Goal: Information Seeking & Learning: Learn about a topic

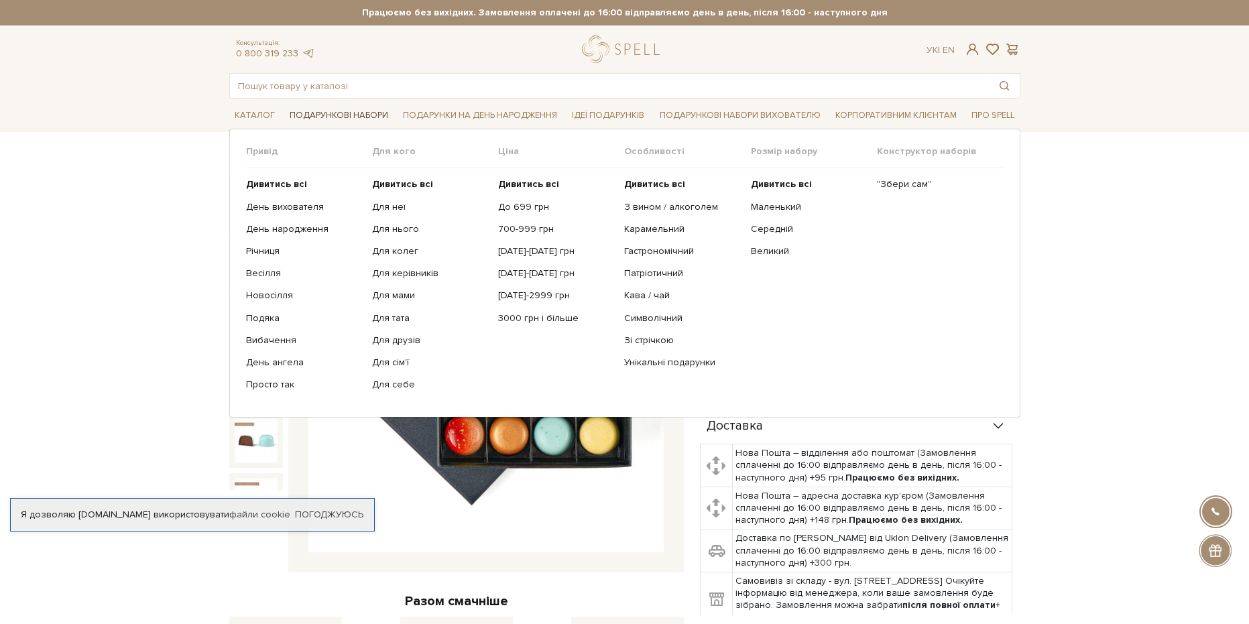
click at [343, 113] on link "Подарункові набори" at bounding box center [338, 115] width 109 height 21
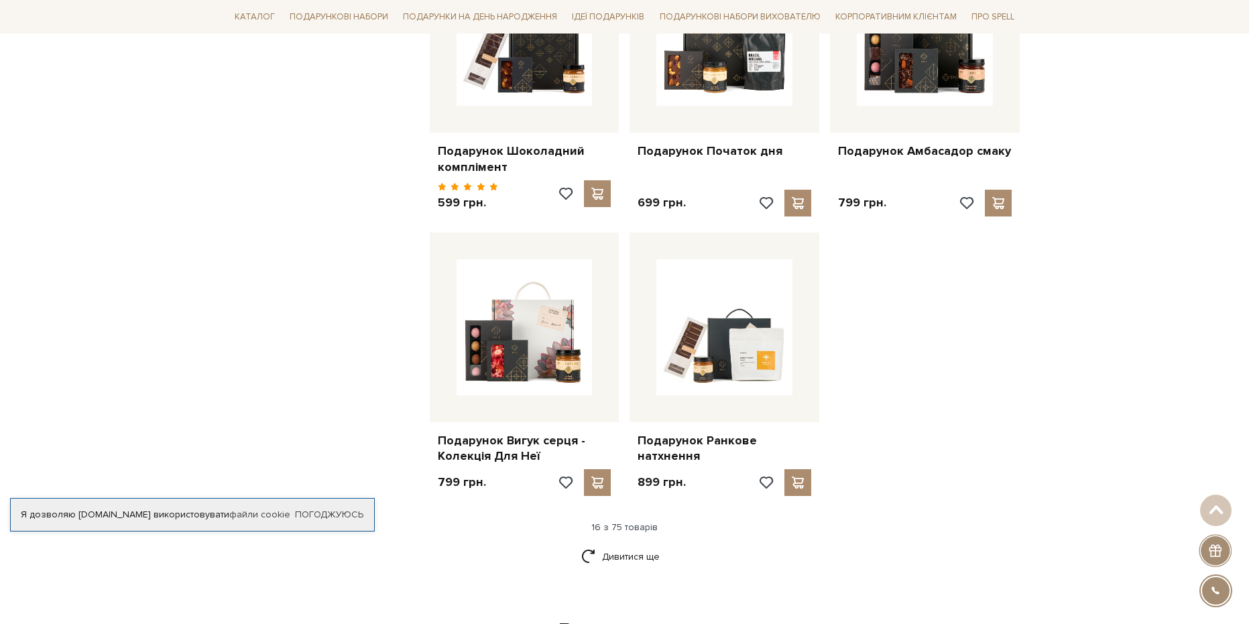
scroll to position [1542, 0]
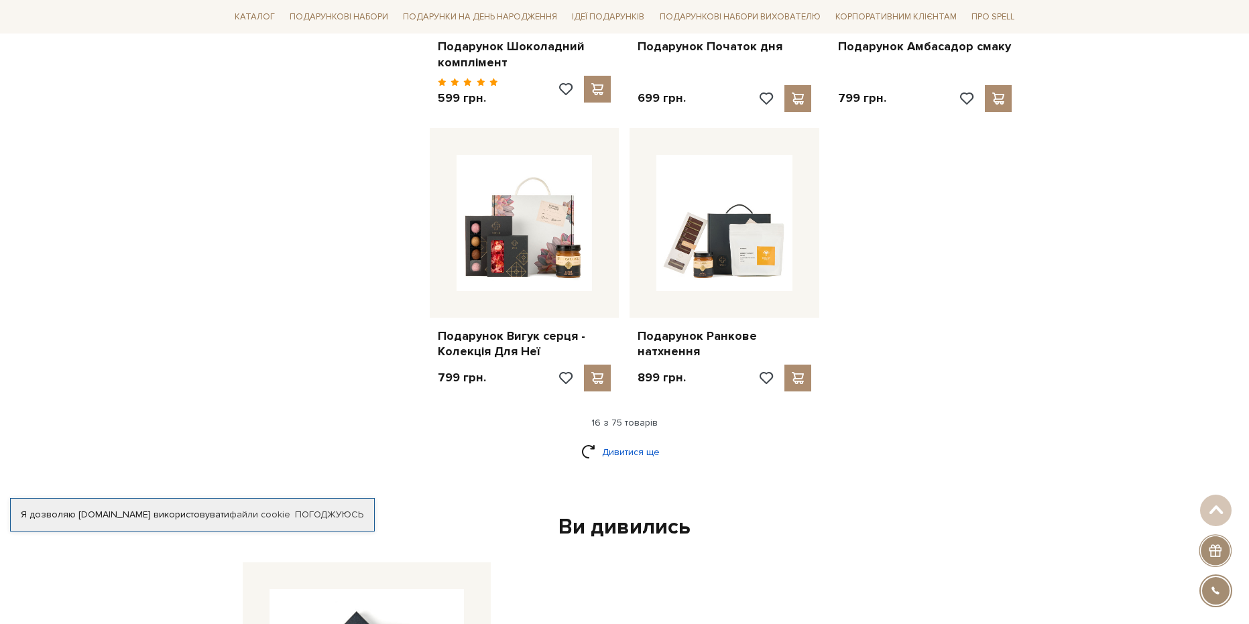
click at [632, 441] on link "Дивитися ще" at bounding box center [624, 452] width 87 height 23
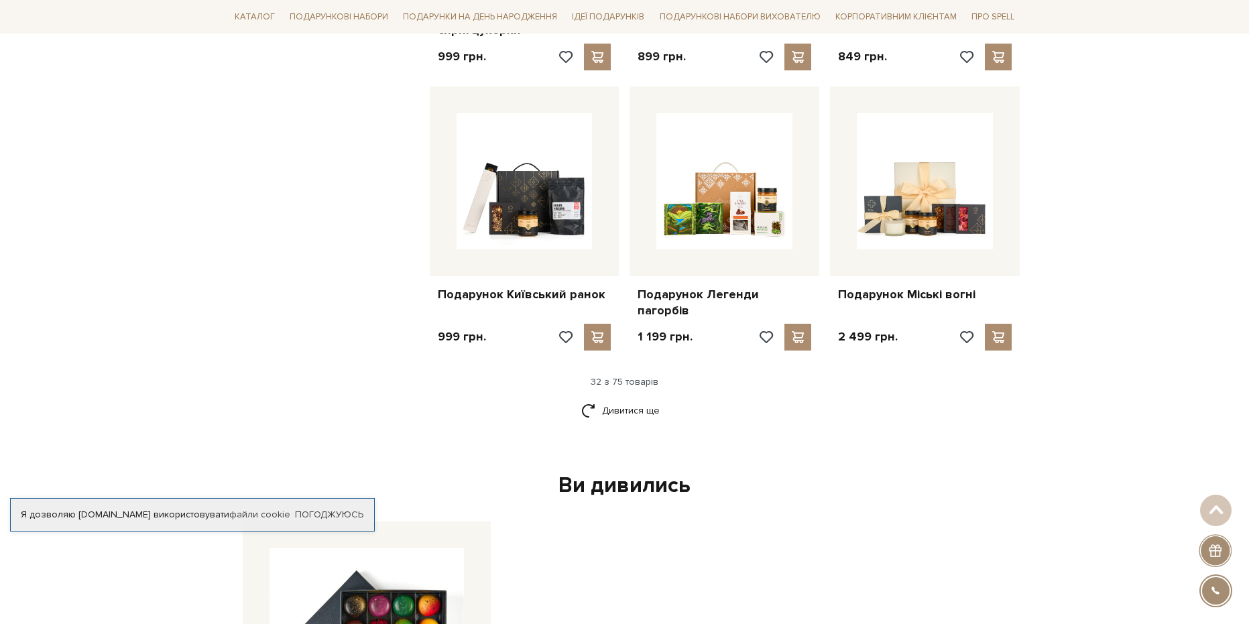
scroll to position [3151, 0]
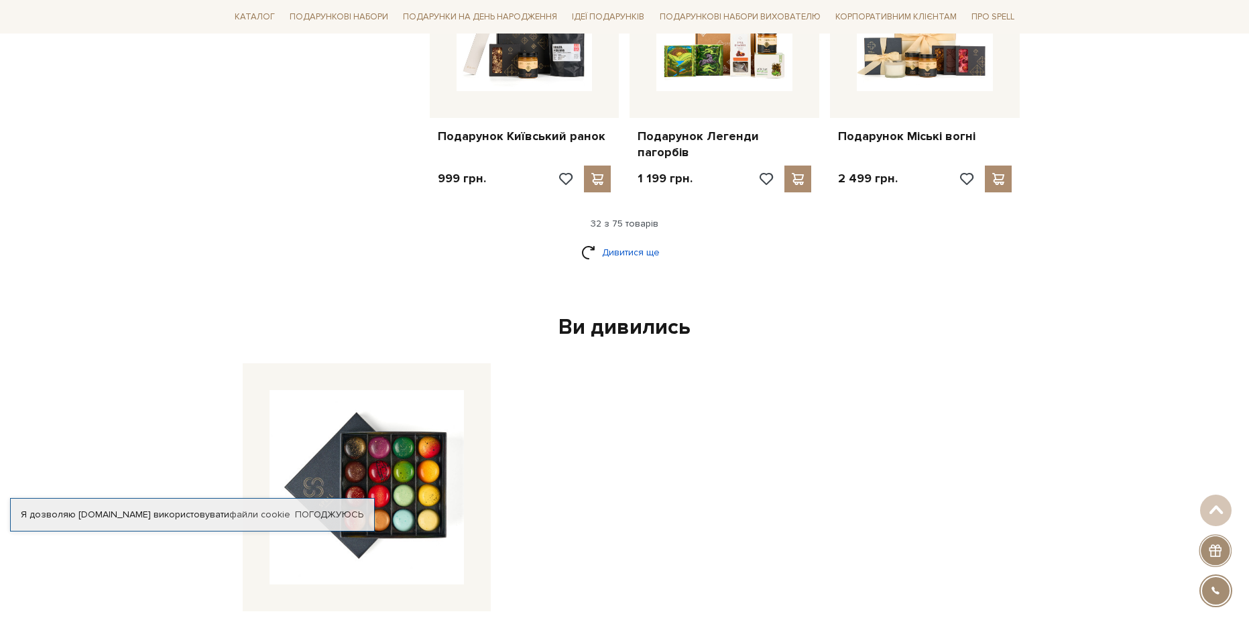
click at [595, 241] on link "Дивитися ще" at bounding box center [624, 252] width 87 height 23
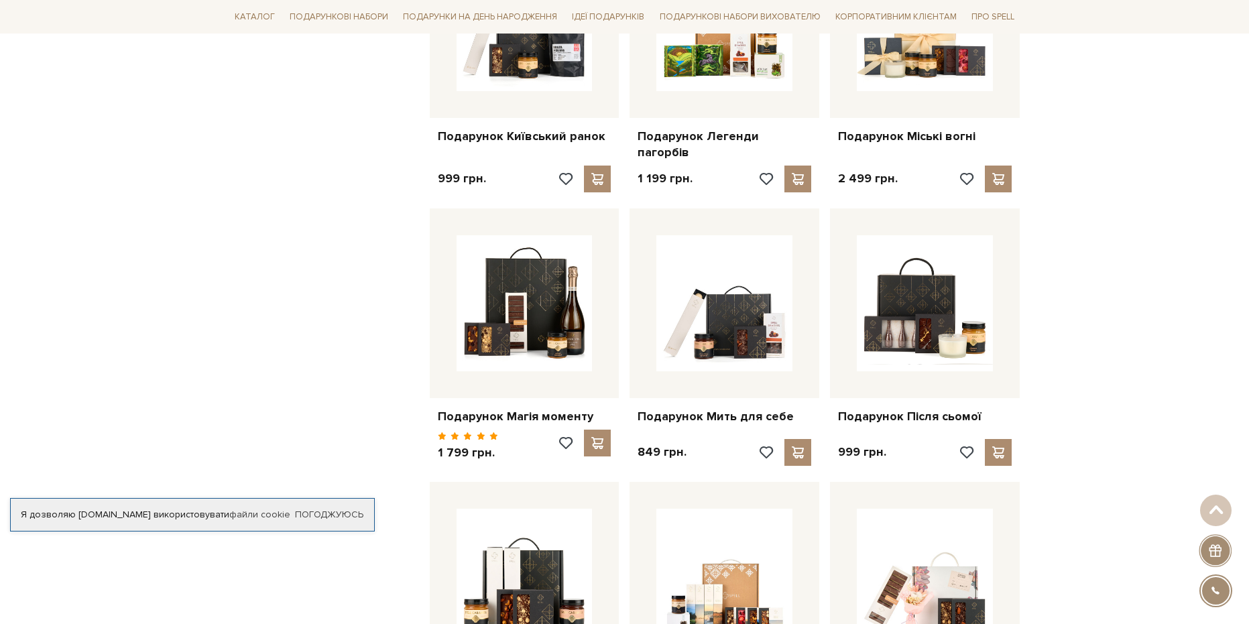
scroll to position [3621, 0]
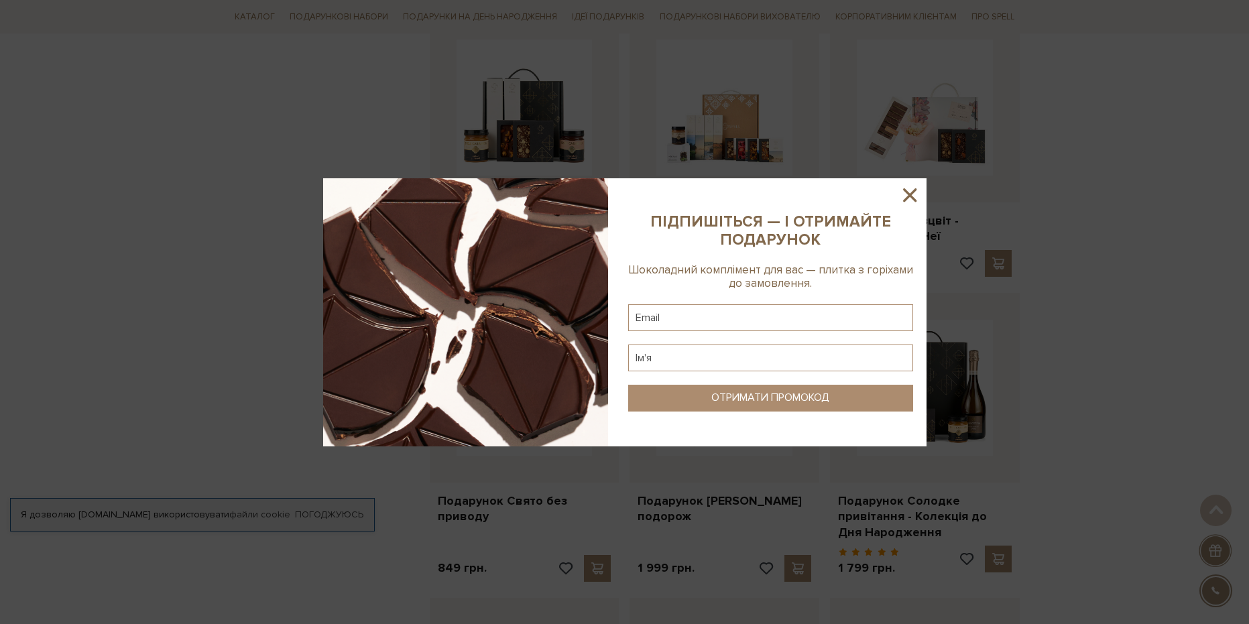
click at [907, 202] on icon at bounding box center [909, 195] width 23 height 23
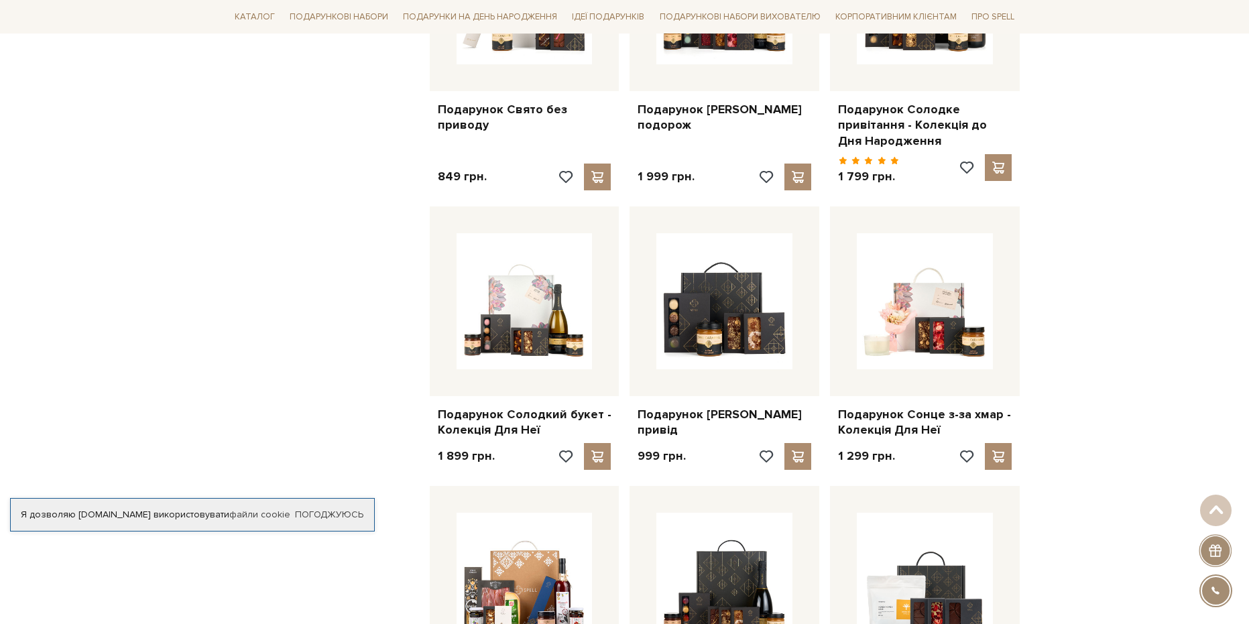
scroll to position [3956, 0]
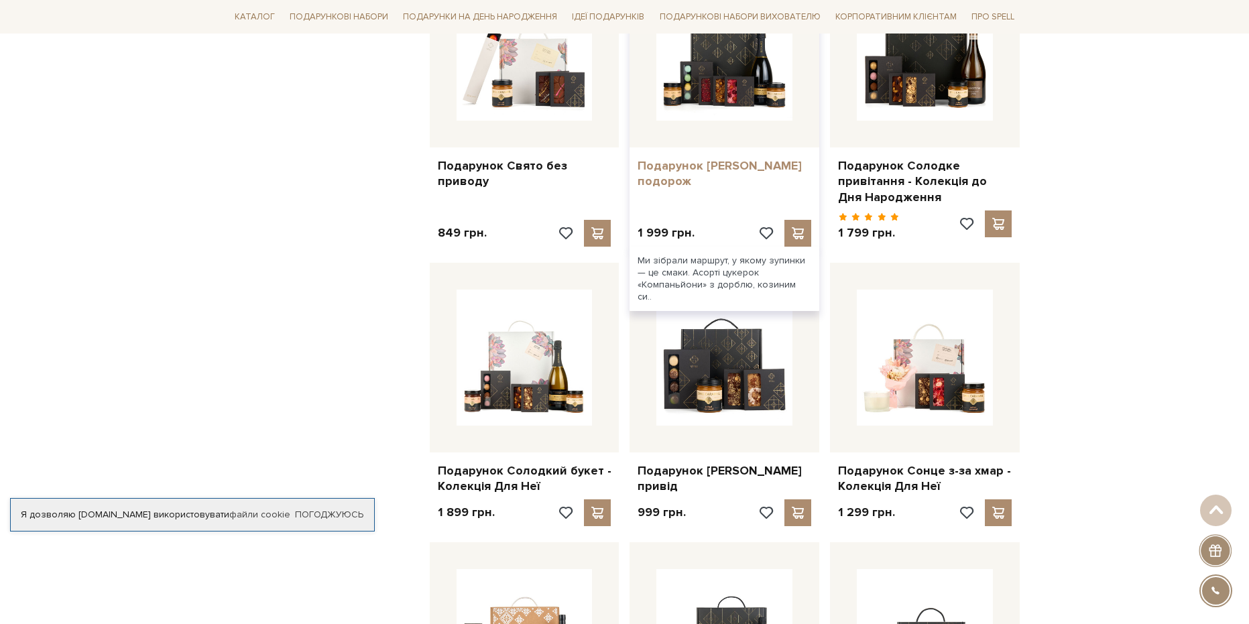
click at [695, 158] on link "Подарунок Сирна подорож" at bounding box center [725, 174] width 174 height 32
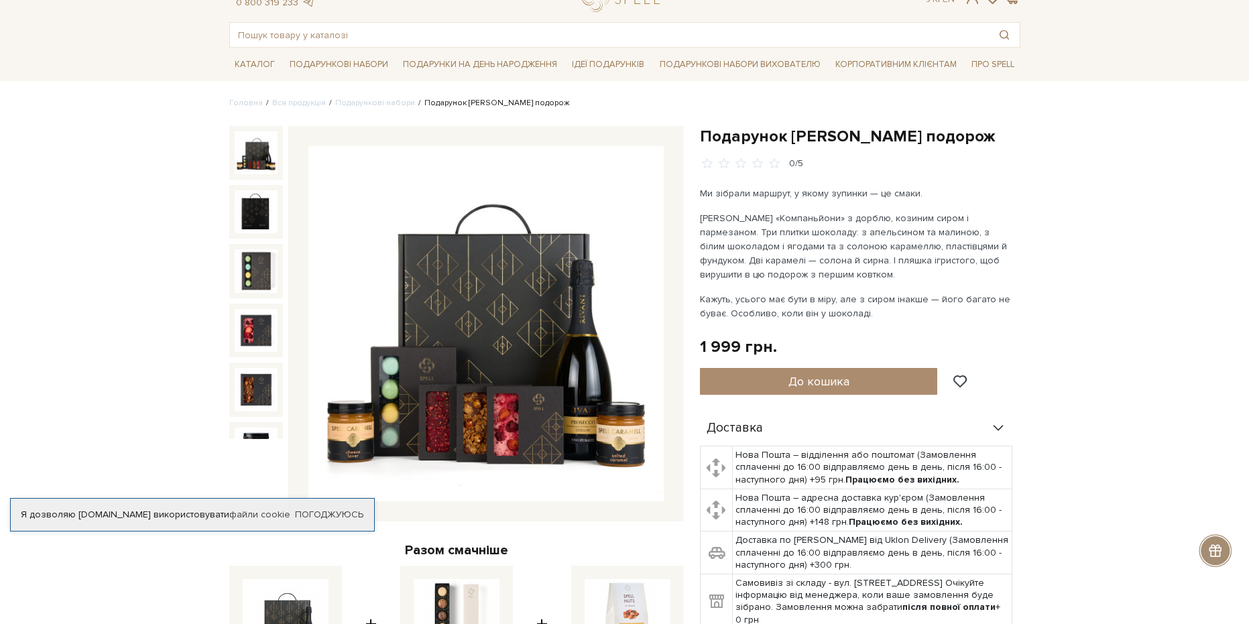
scroll to position [402, 0]
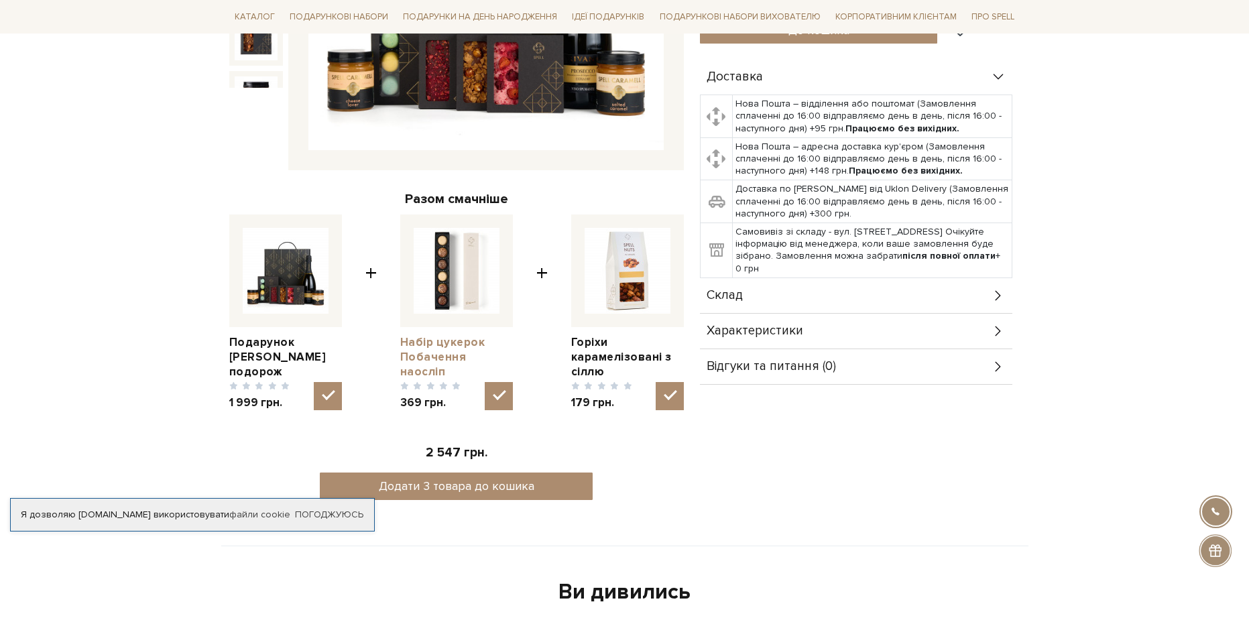
click at [440, 347] on link "Набір цукерок Побачення наосліп" at bounding box center [456, 357] width 113 height 44
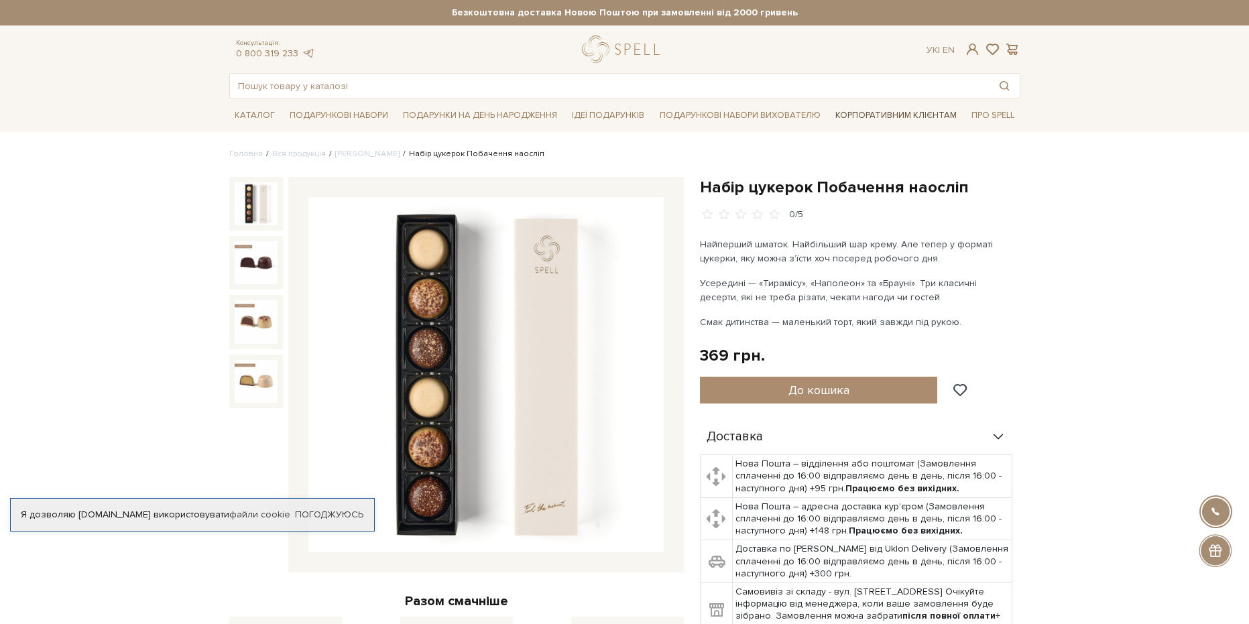
click at [872, 114] on link "Корпоративним клієнтам" at bounding box center [896, 115] width 132 height 23
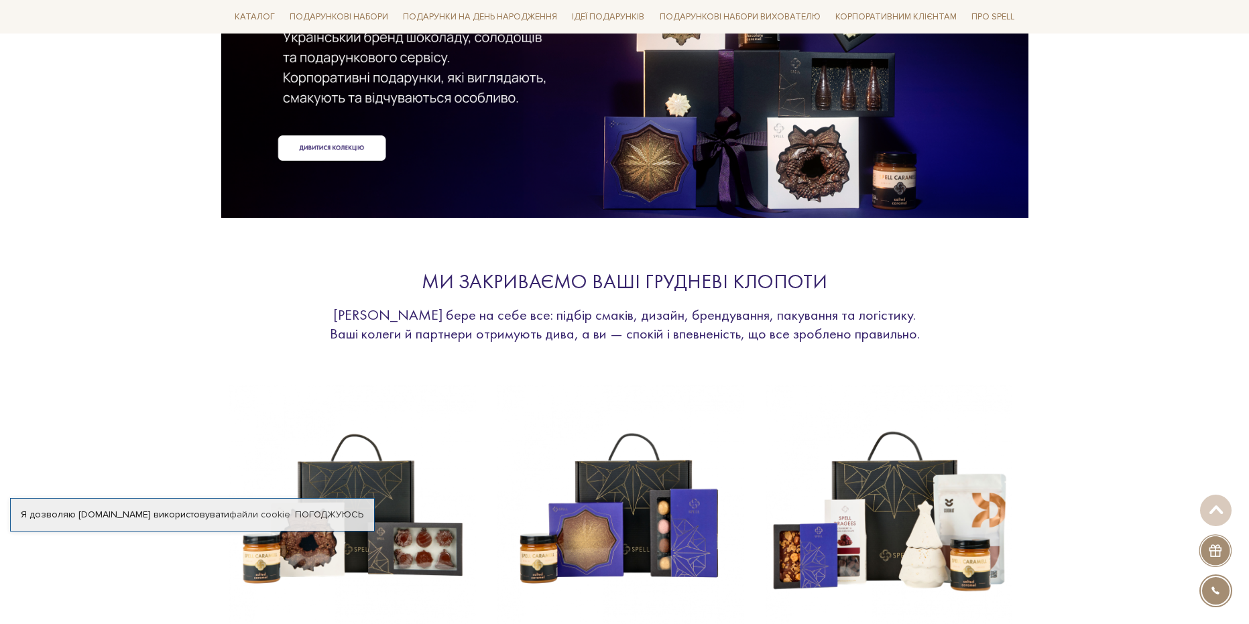
scroll to position [536, 0]
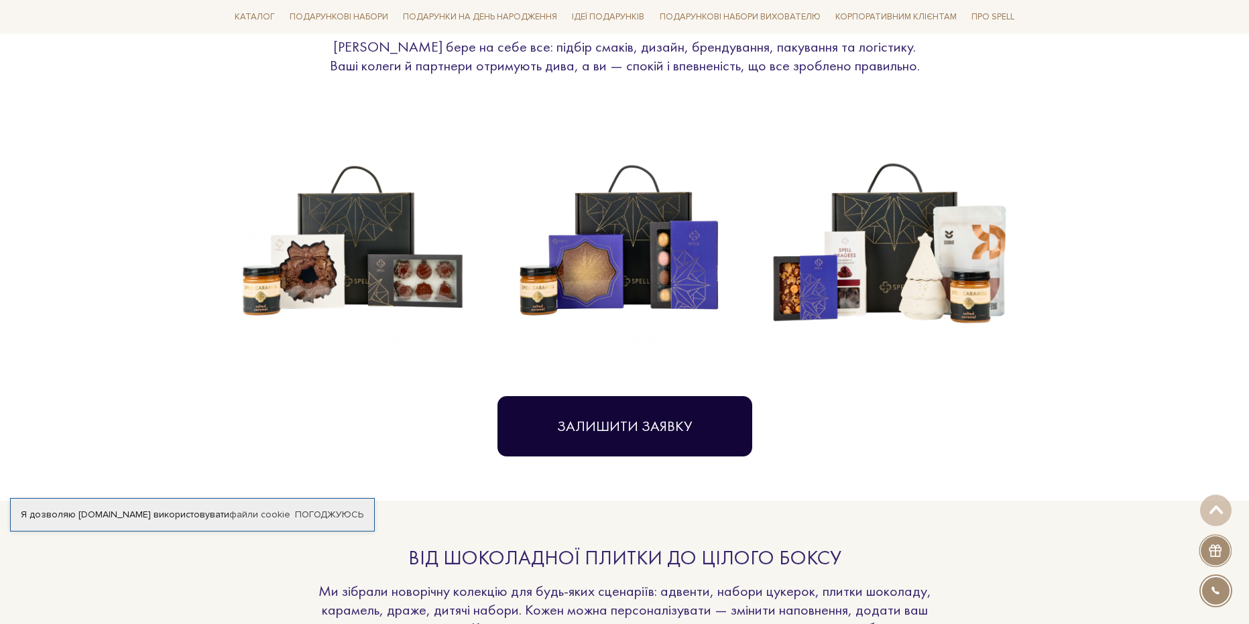
click at [637, 426] on button "Залишити заявку" at bounding box center [625, 426] width 255 height 60
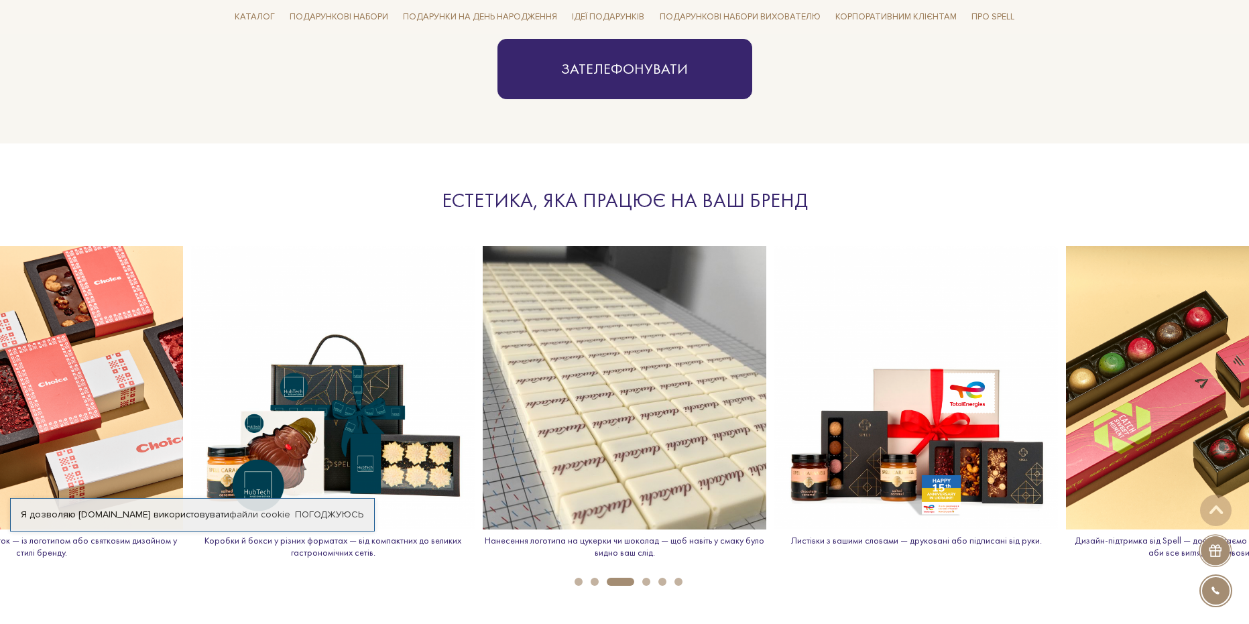
scroll to position [0, 0]
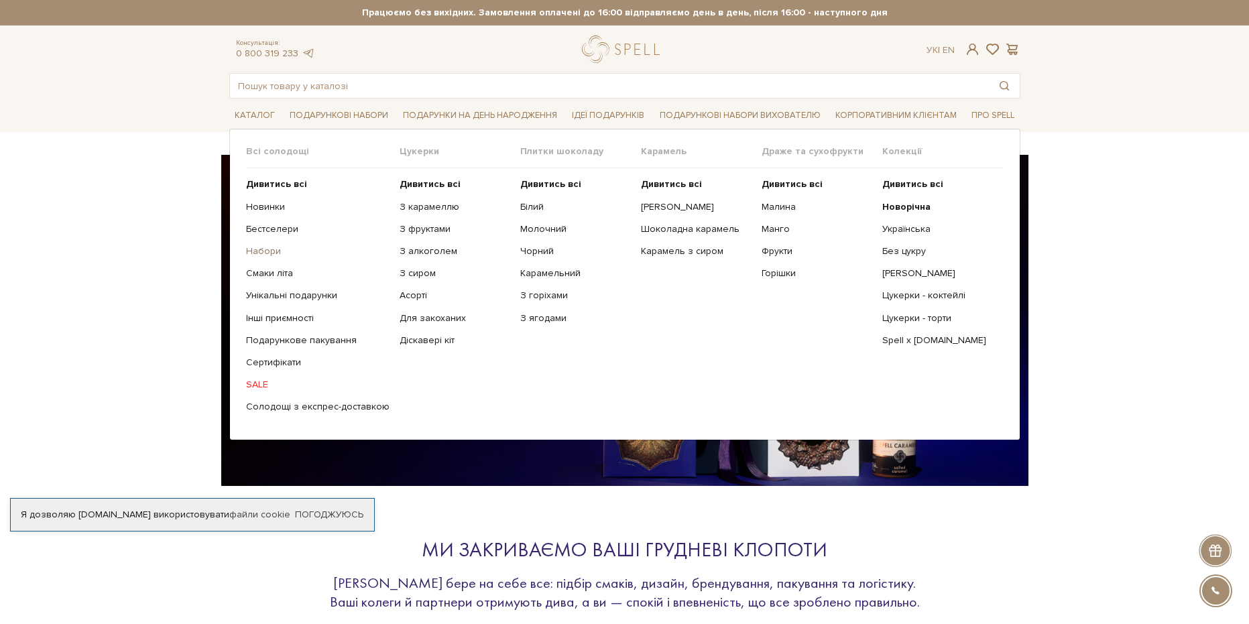
click at [268, 254] on link "Набори" at bounding box center [317, 251] width 143 height 12
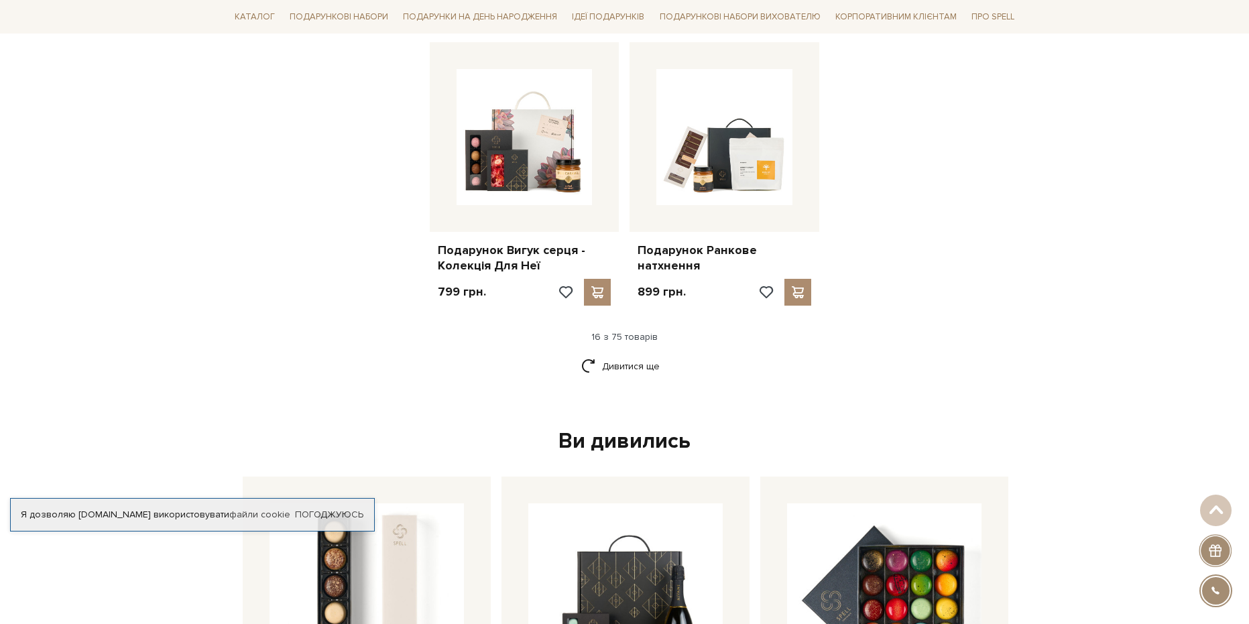
scroll to position [1676, 0]
